Goal: Task Accomplishment & Management: Use online tool/utility

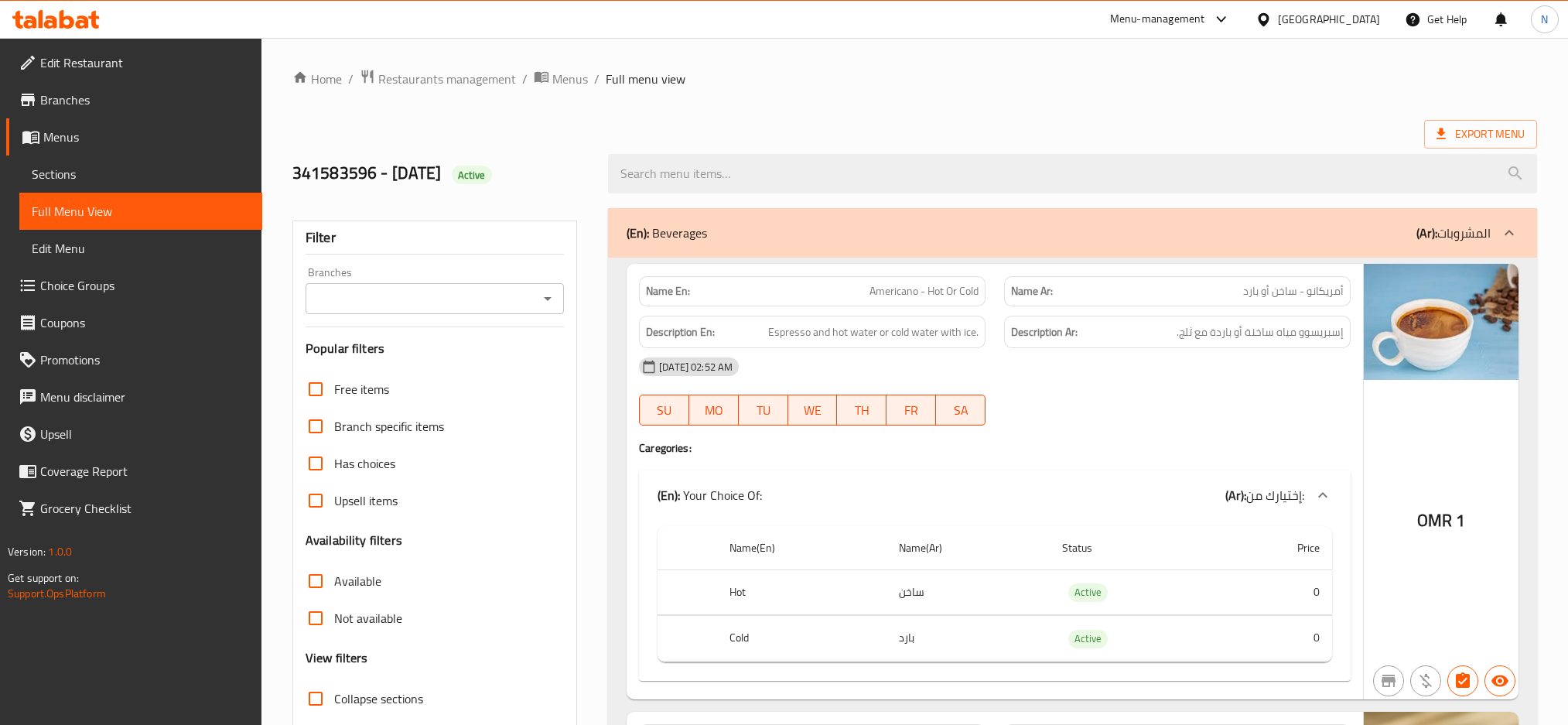
scroll to position [14016, 0]
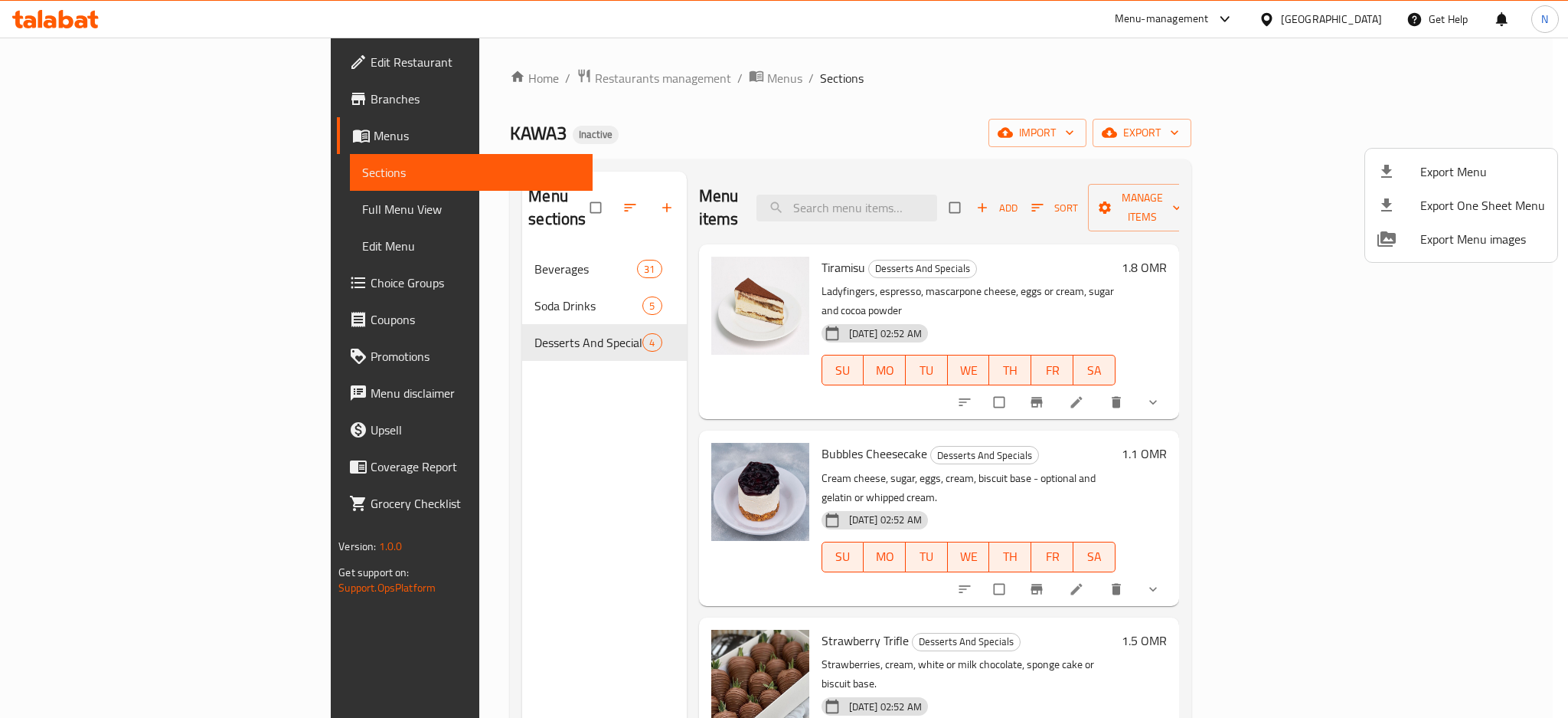
click at [973, 193] on div at bounding box center [784, 359] width 1568 height 718
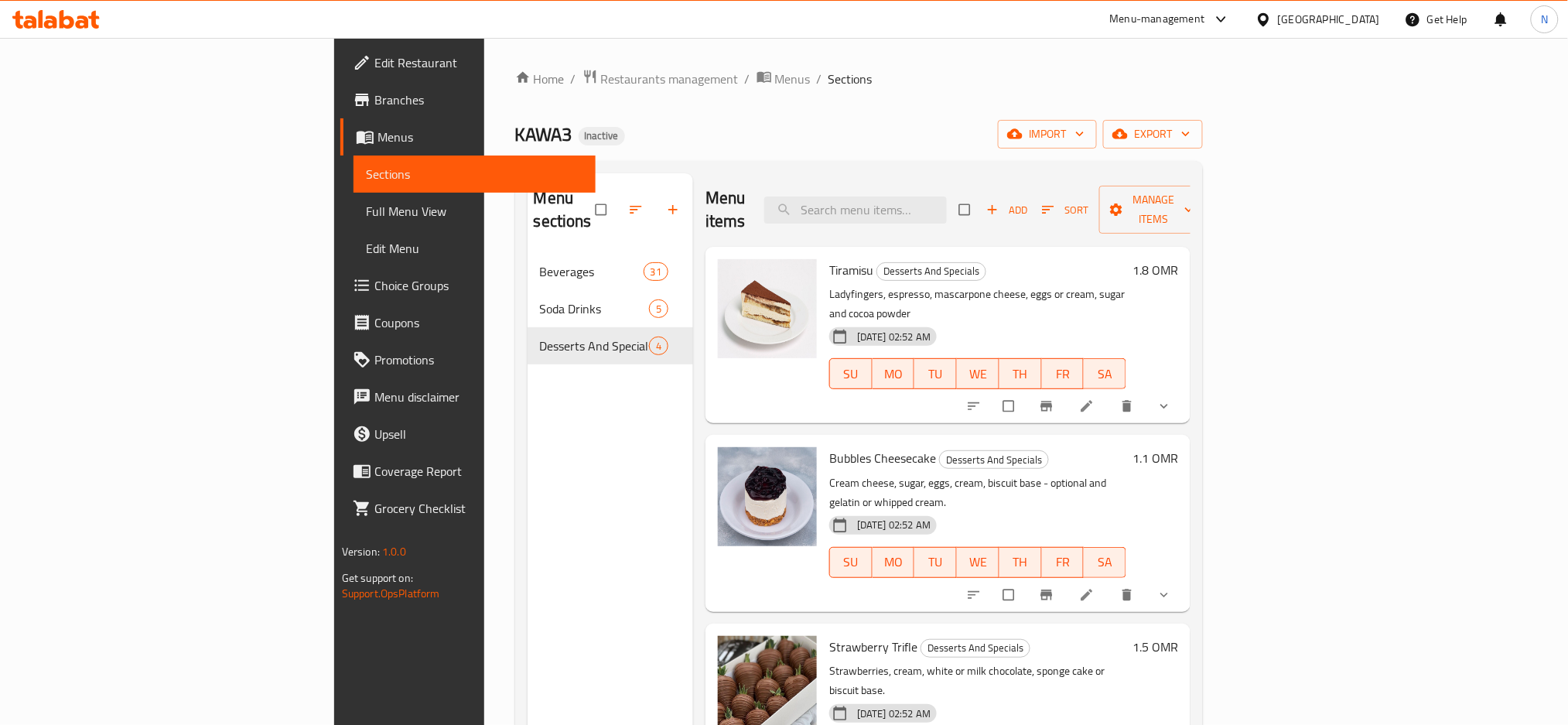
click at [947, 197] on input "search" at bounding box center [855, 210] width 182 height 27
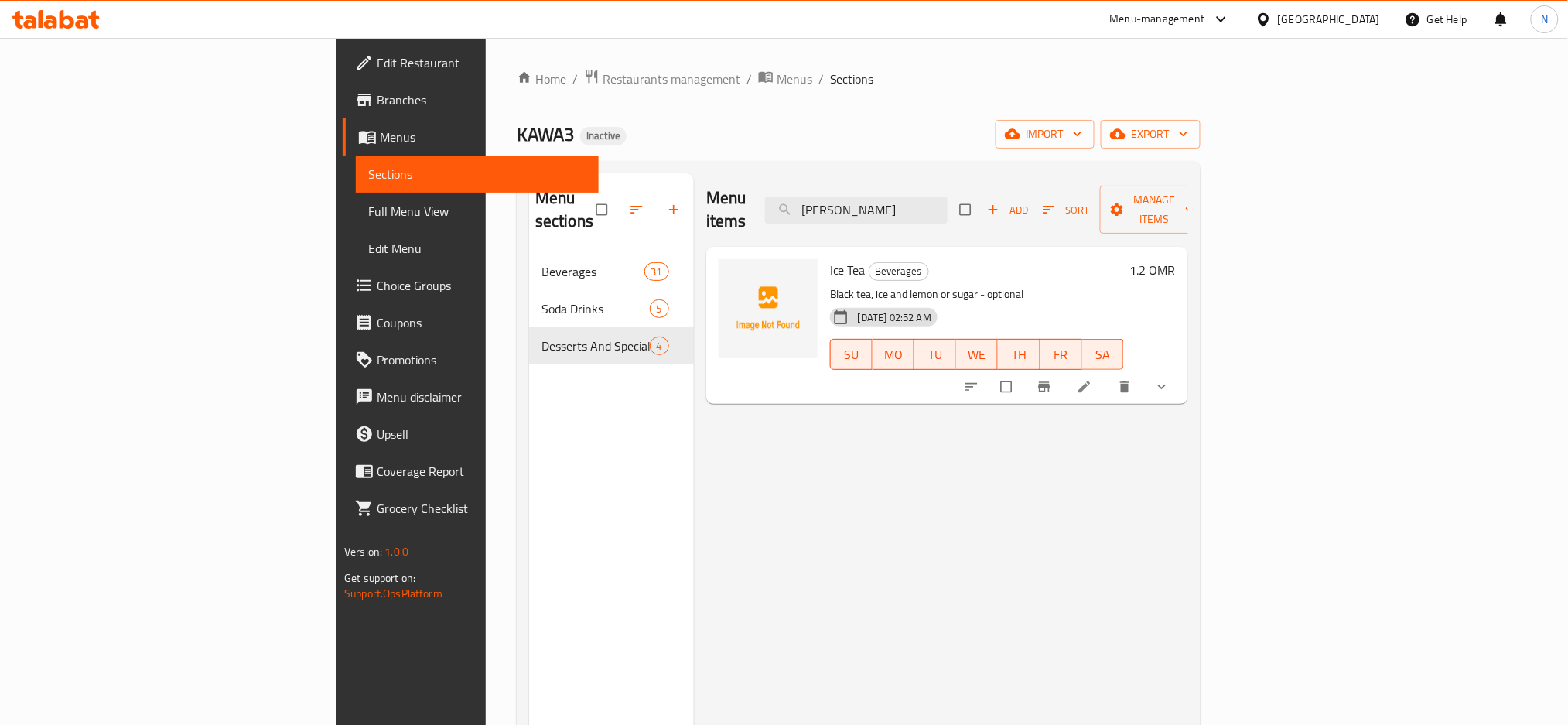
type input "ice t"
click at [1108, 374] on li at bounding box center [1086, 386] width 43 height 25
